Goal: Information Seeking & Learning: Learn about a topic

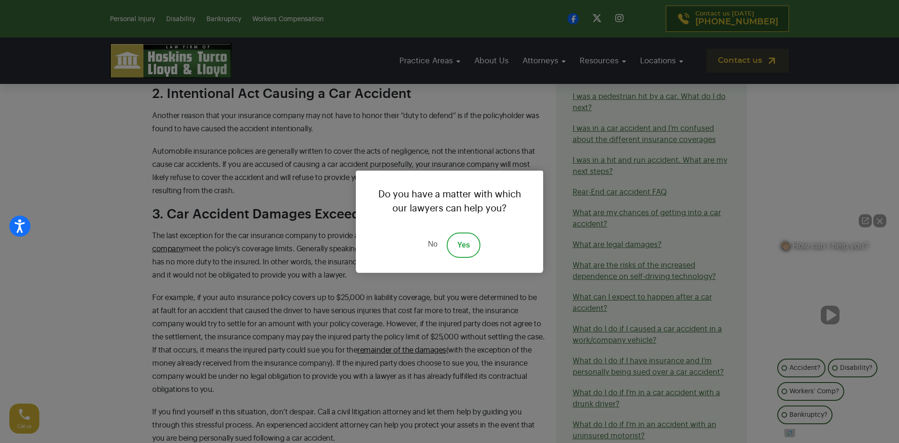
scroll to position [918, 0]
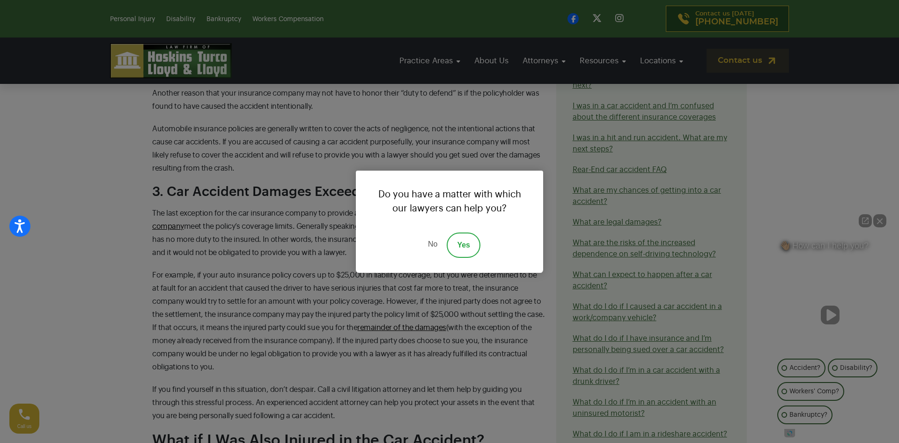
click at [427, 256] on link "No" at bounding box center [433, 244] width 28 height 25
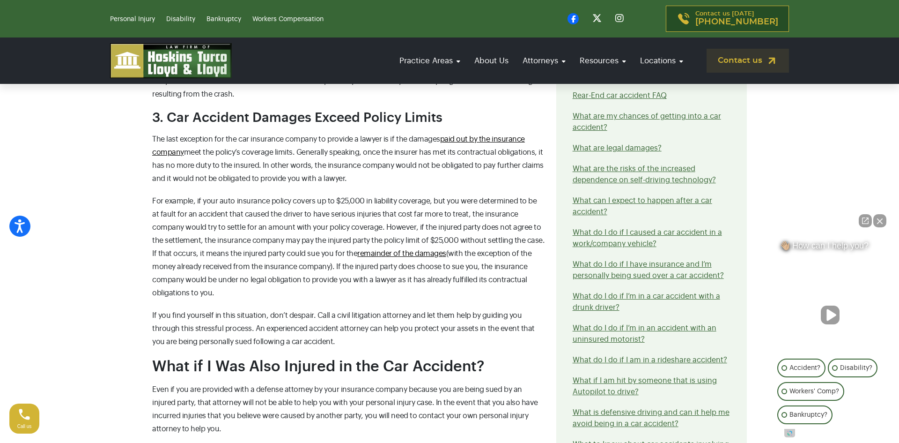
scroll to position [993, 0]
click at [415, 249] on link "remainder of the damages" at bounding box center [401, 252] width 89 height 7
click at [269, 278] on p "For example, if your auto insurance policy covers up to $25,000 in liability co…" at bounding box center [348, 245] width 393 height 105
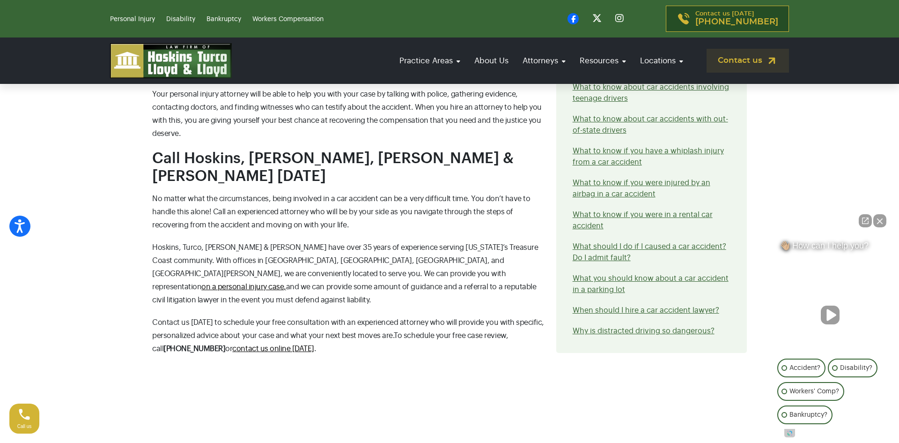
scroll to position [1368, 0]
